Goal: Task Accomplishment & Management: Manage account settings

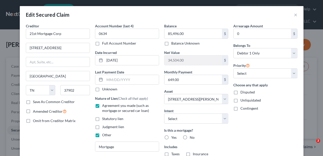
select select "44"
select select "12"
select select "0"
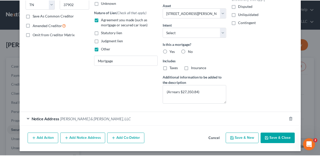
scroll to position [87, 0]
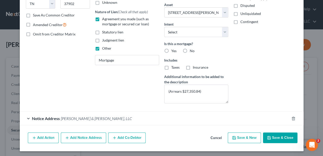
click at [274, 135] on button "Save & Close" at bounding box center [280, 137] width 34 height 11
select select
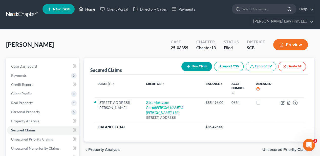
click at [81, 10] on icon at bounding box center [81, 9] width 5 height 6
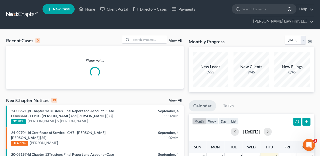
click at [157, 44] on div "Recent Cases 0 View All" at bounding box center [95, 41] width 178 height 10
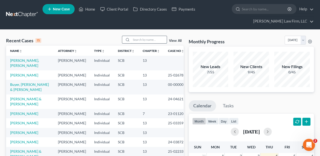
click at [155, 37] on input "search" at bounding box center [148, 39] width 35 height 7
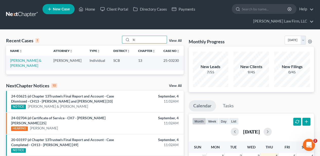
type input "k"
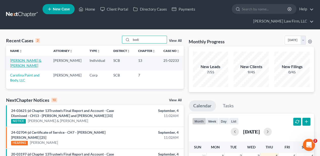
type input "bodi"
click at [22, 61] on link "[PERSON_NAME] & [PERSON_NAME]" at bounding box center [25, 62] width 31 height 9
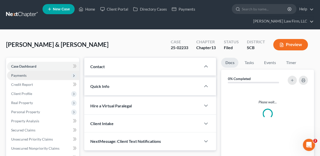
select select "2"
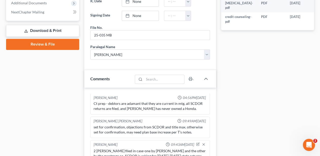
scroll to position [304, 0]
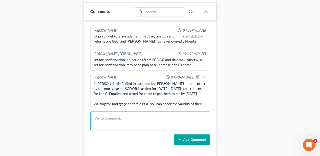
click at [130, 114] on textarea at bounding box center [150, 120] width 120 height 19
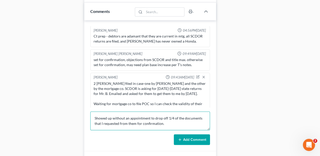
click at [95, 116] on textarea "Showed up without an appointment to drop off 1/4 of the documents that I reques…" at bounding box center [150, 120] width 120 height 19
click at [183, 121] on textarea "Mrs. showed up without an appointment to drop off 1/4 of the documents that I r…" at bounding box center [150, 120] width 120 height 19
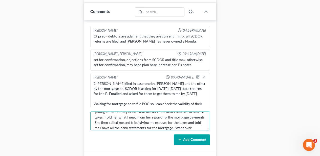
scroll to position [27, 0]
click at [121, 125] on textarea "Mrs. showed up without an appointment to drop off 1/4 of the documents that I r…" at bounding box center [150, 120] width 120 height 19
type textarea "Mrs. showed up without an appointment to drop off 1/4 of the documents that I r…"
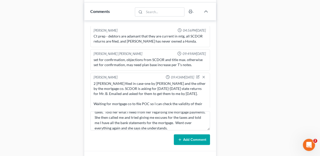
click at [179, 139] on icon at bounding box center [180, 139] width 4 height 4
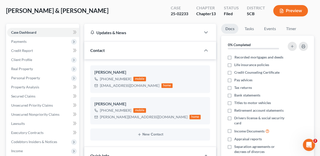
scroll to position [0, 0]
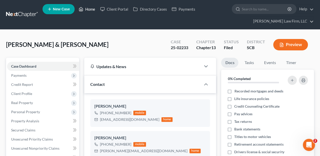
click at [93, 9] on link "Home" at bounding box center [87, 9] width 22 height 9
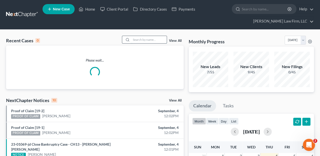
click at [146, 40] on input "search" at bounding box center [148, 39] width 35 height 7
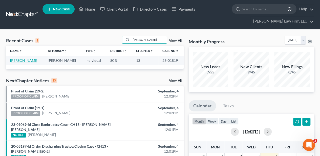
type input "[PERSON_NAME]"
click at [22, 60] on link "[PERSON_NAME]" at bounding box center [24, 60] width 28 height 4
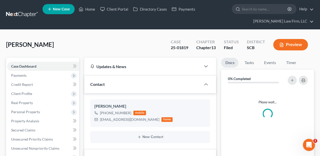
select select "2"
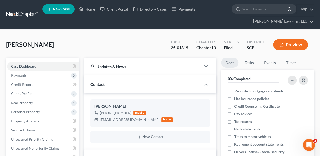
scroll to position [24, 0]
click at [33, 93] on span "Client Profile" at bounding box center [43, 93] width 72 height 9
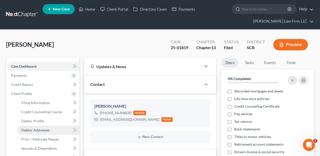
click at [37, 130] on span "Debtor Addresses" at bounding box center [35, 130] width 28 height 4
